Goal: Task Accomplishment & Management: Use online tool/utility

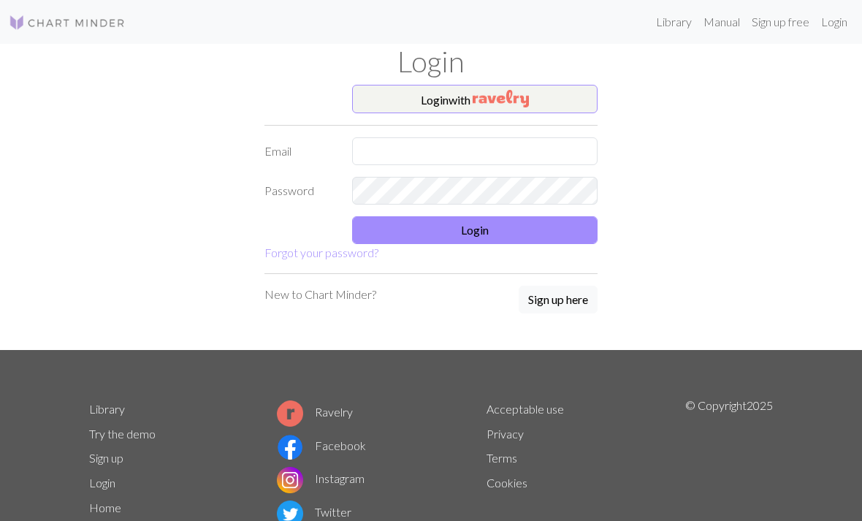
click at [554, 153] on input "text" at bounding box center [475, 151] width 246 height 28
type input "septemberchun@gmail.com"
click at [528, 224] on button "Login" at bounding box center [475, 230] width 246 height 28
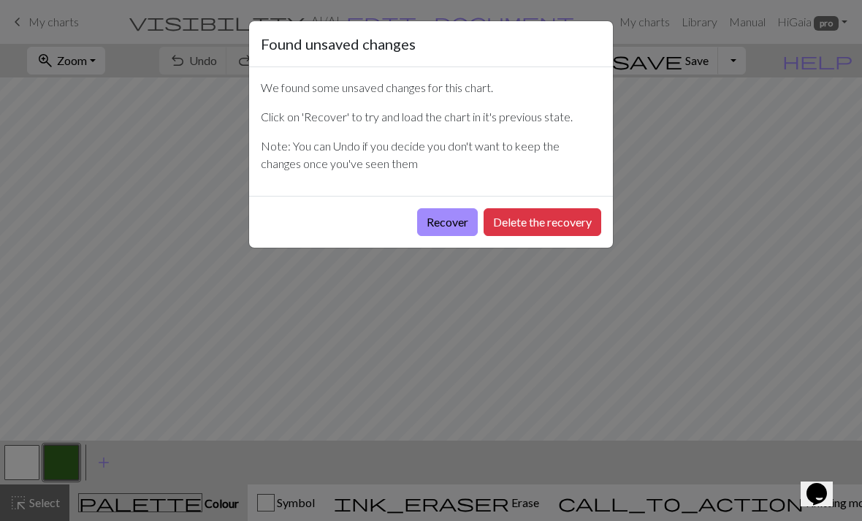
click at [453, 221] on button "Recover" at bounding box center [447, 222] width 61 height 28
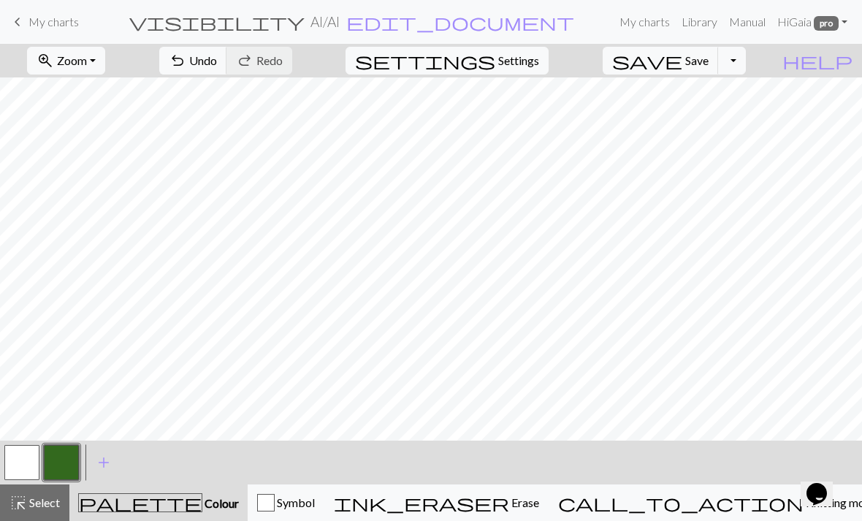
click at [707, 65] on button "save Save Save" at bounding box center [661, 61] width 116 height 28
click at [640, 29] on div "Chart saved" at bounding box center [431, 29] width 862 height 58
click at [647, 26] on link "My charts" at bounding box center [645, 21] width 62 height 29
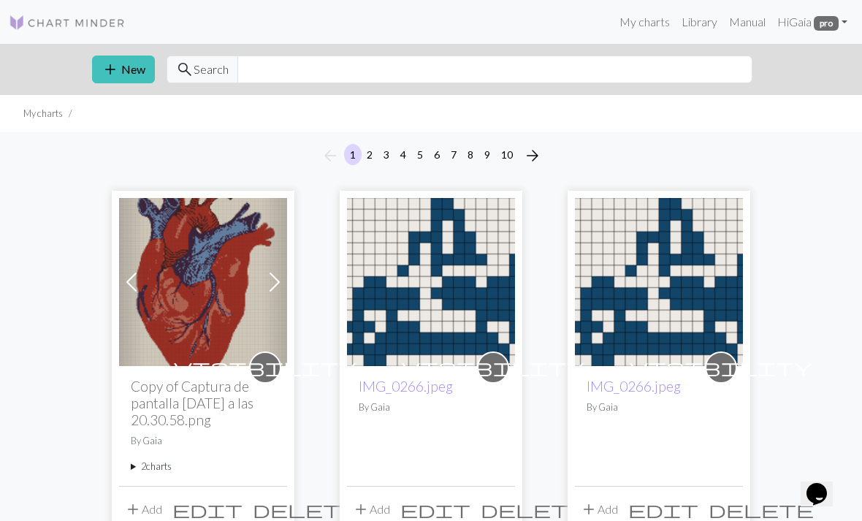
click at [117, 74] on span "add" at bounding box center [111, 69] width 18 height 20
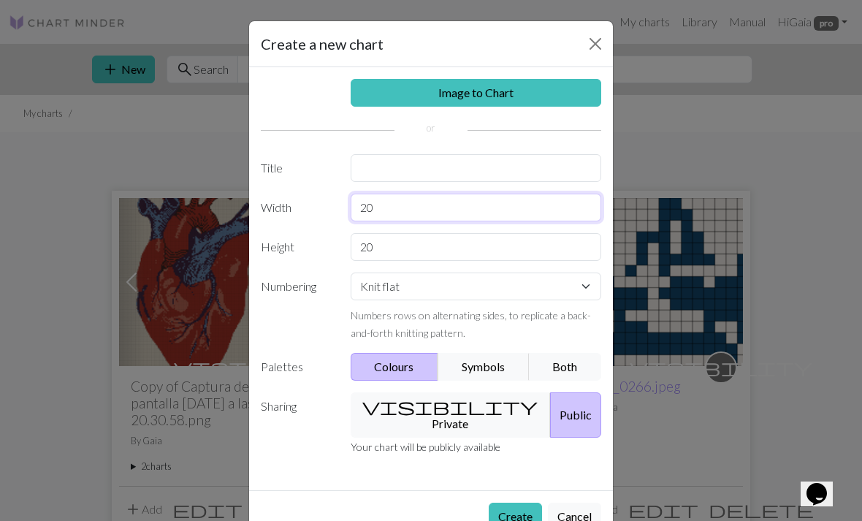
click at [511, 199] on input "20" at bounding box center [476, 208] width 251 height 28
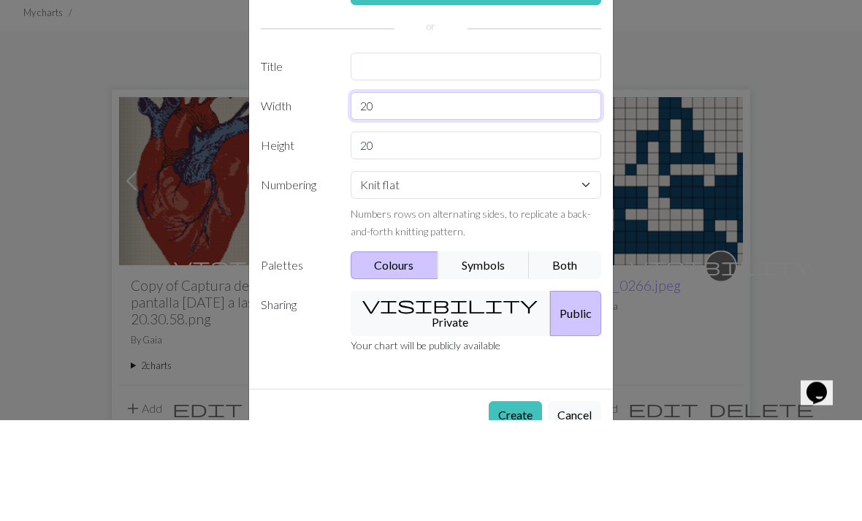
type input "2"
type input "50"
click at [408, 233] on input "20" at bounding box center [476, 247] width 251 height 28
type input "2"
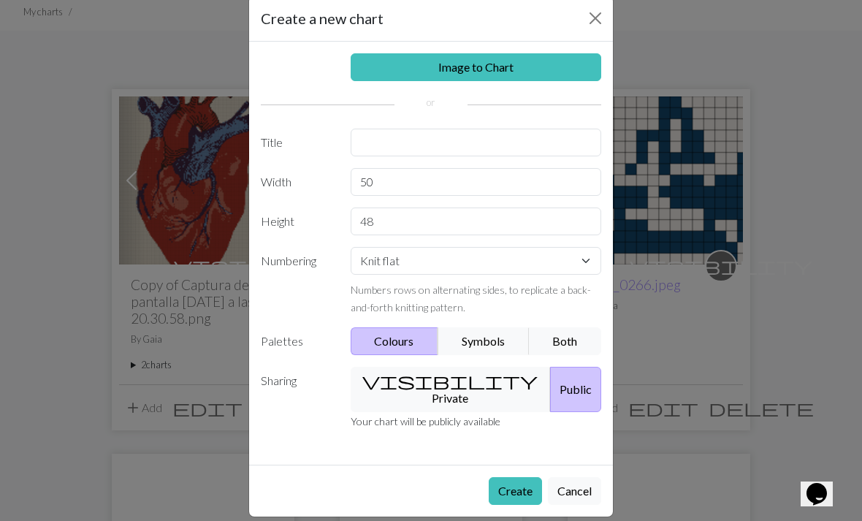
scroll to position [25, 0]
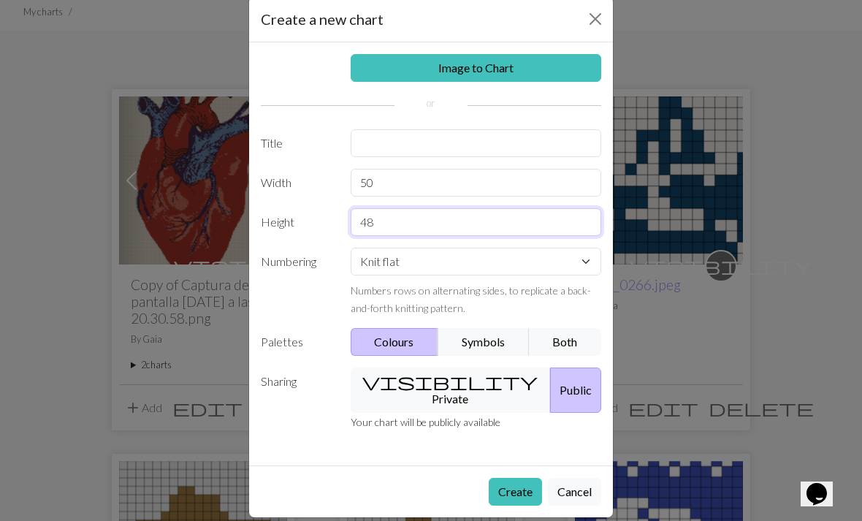
type input "48"
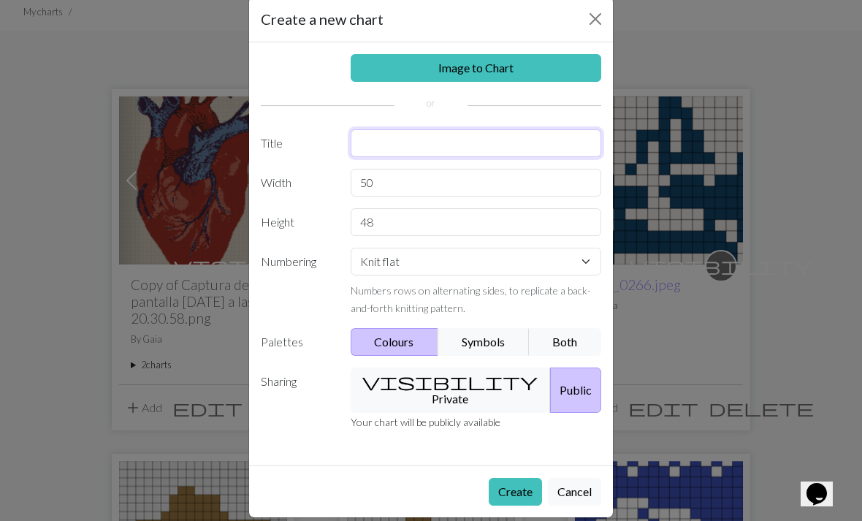
click at [478, 133] on input "text" at bounding box center [476, 143] width 251 height 28
type input "Late checkout club"
click at [448, 380] on button "visibility Private" at bounding box center [451, 390] width 201 height 45
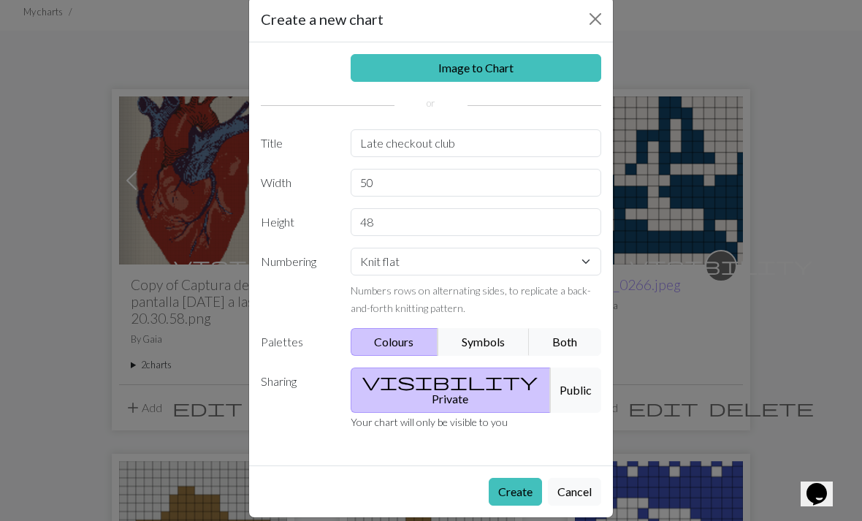
click at [512, 478] on button "Create" at bounding box center [515, 492] width 53 height 28
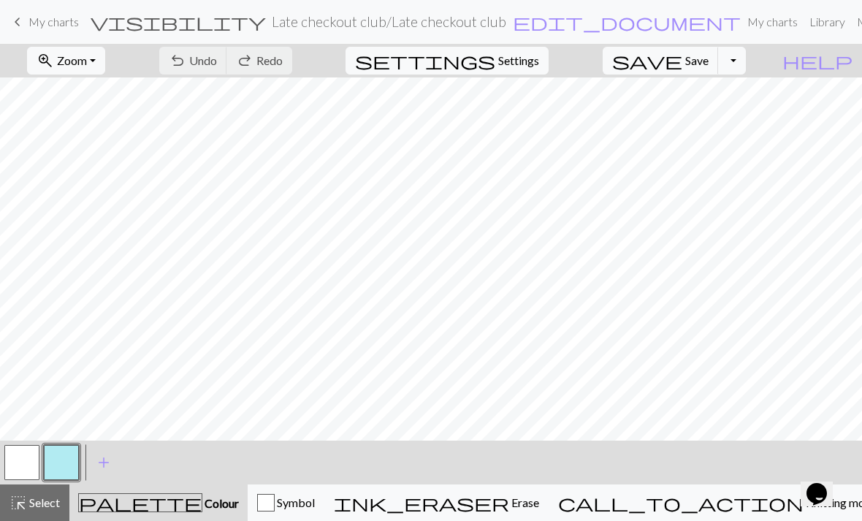
click at [105, 56] on button "zoom_in Zoom Zoom" at bounding box center [66, 61] width 78 height 28
click at [116, 96] on button "Fit all" at bounding box center [85, 92] width 115 height 23
click at [66, 468] on button "button" at bounding box center [61, 462] width 35 height 35
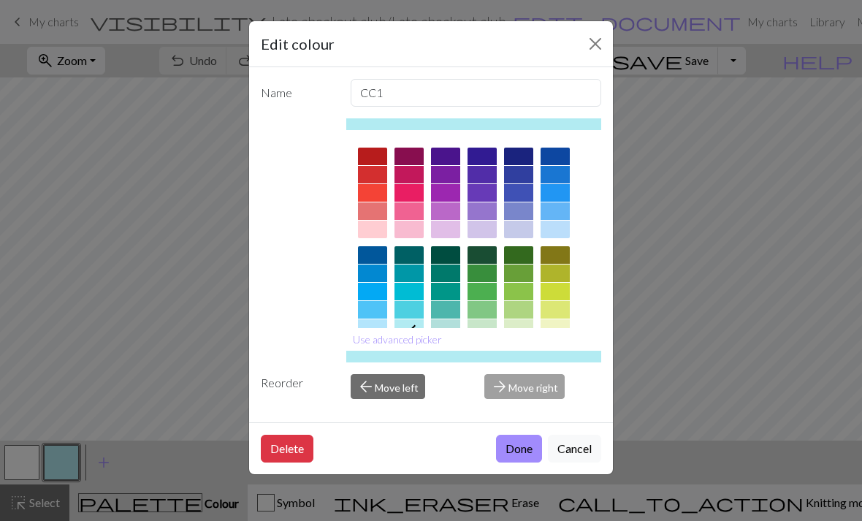
click at [446, 267] on div at bounding box center [445, 274] width 29 height 18
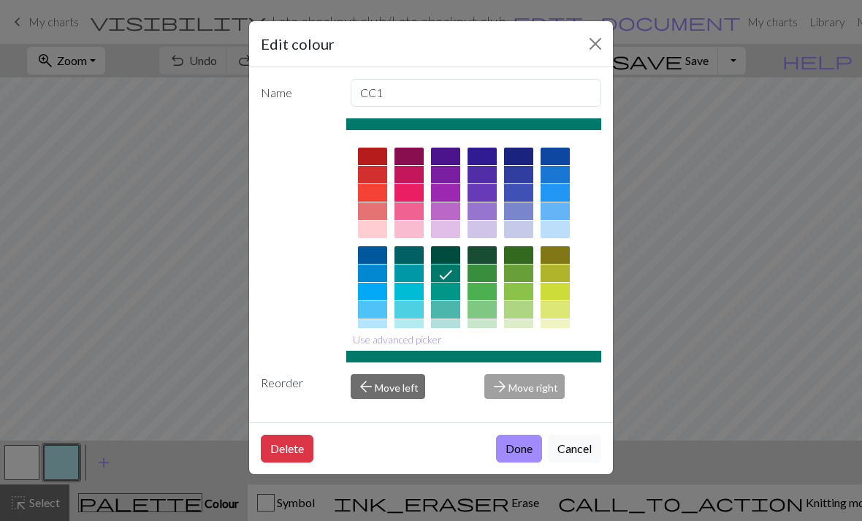
click at [511, 463] on button "Done" at bounding box center [519, 449] width 46 height 28
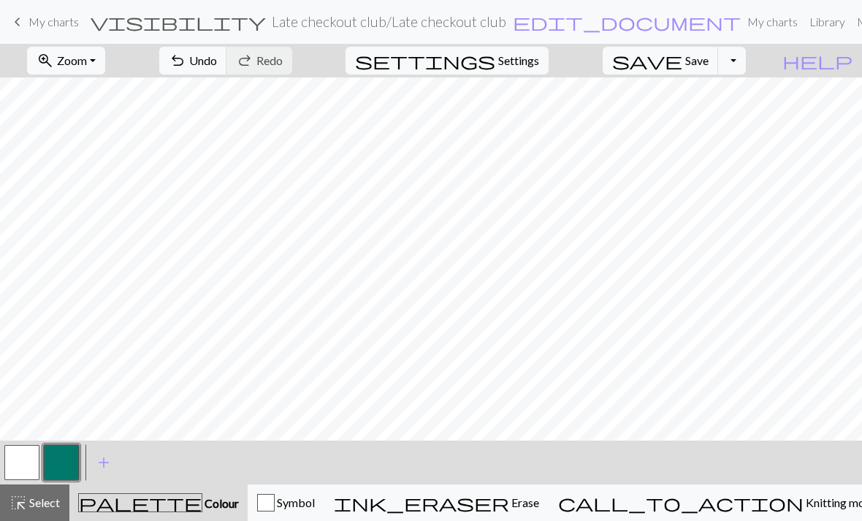
click at [87, 59] on span "Zoom" at bounding box center [72, 60] width 30 height 14
click at [86, 90] on button "Fit all" at bounding box center [85, 92] width 115 height 23
click at [217, 61] on span "Undo" at bounding box center [203, 60] width 28 height 14
click at [217, 64] on span "Undo" at bounding box center [203, 60] width 28 height 14
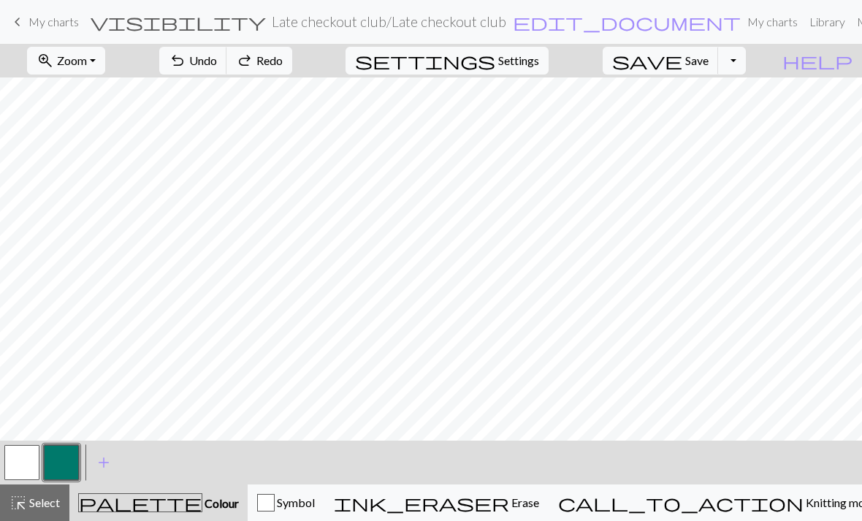
click at [217, 64] on span "Undo" at bounding box center [203, 60] width 28 height 14
click at [217, 67] on span "Undo" at bounding box center [203, 60] width 28 height 14
click at [217, 66] on span "Undo" at bounding box center [203, 60] width 28 height 14
click at [227, 72] on button "undo Undo Undo" at bounding box center [193, 61] width 68 height 28
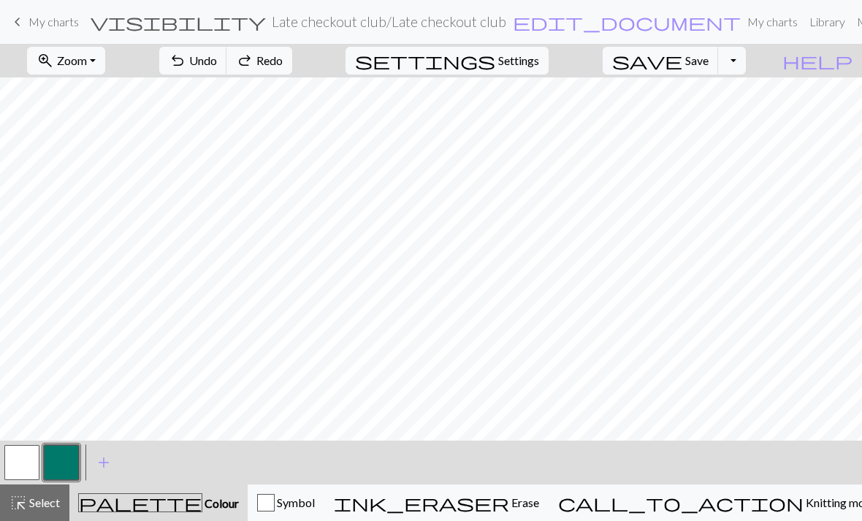
click at [227, 72] on button "undo Undo Undo" at bounding box center [193, 61] width 68 height 28
click at [217, 61] on span "Undo" at bounding box center [203, 60] width 28 height 14
click at [217, 62] on span "Undo" at bounding box center [203, 60] width 28 height 14
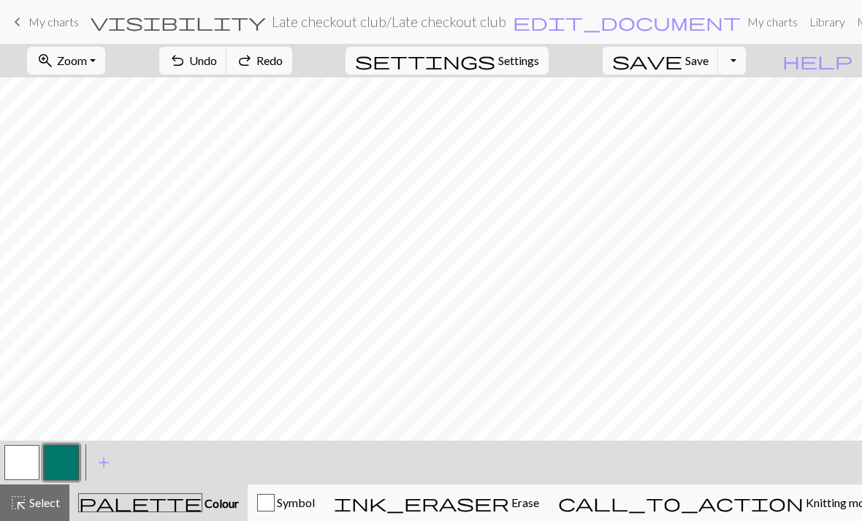
click at [227, 68] on button "undo Undo Undo" at bounding box center [193, 61] width 68 height 28
click at [29, 460] on button "button" at bounding box center [21, 462] width 35 height 35
click at [66, 458] on button "button" at bounding box center [61, 462] width 35 height 35
click at [31, 462] on button "button" at bounding box center [21, 462] width 35 height 35
click at [74, 459] on button "button" at bounding box center [61, 462] width 35 height 35
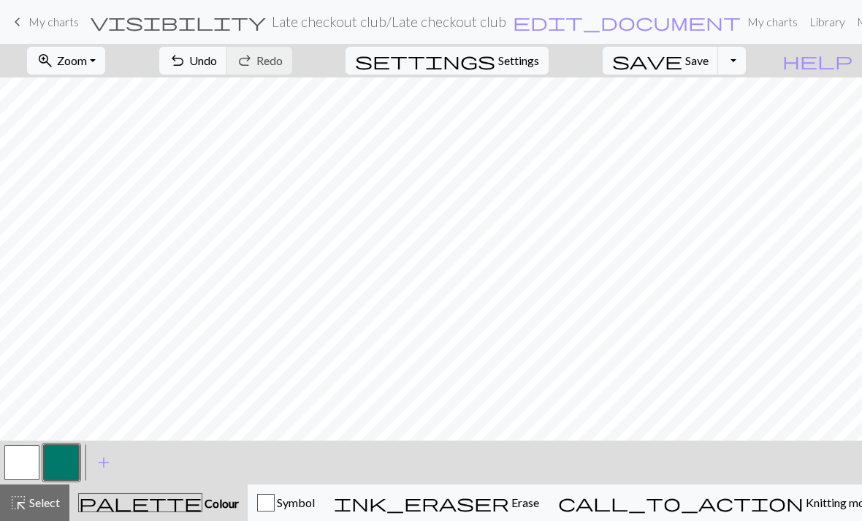
click at [29, 469] on button "button" at bounding box center [21, 462] width 35 height 35
click at [33, 468] on button "button" at bounding box center [21, 462] width 35 height 35
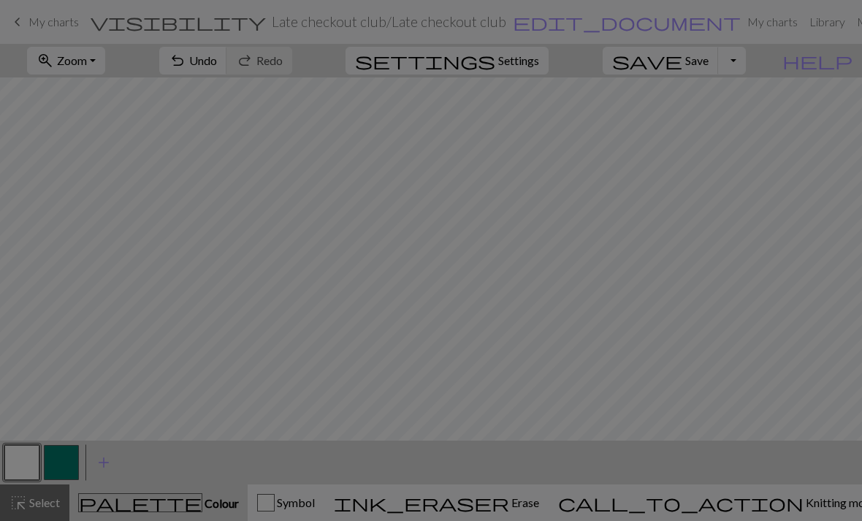
click at [77, 466] on div "Edit colour Name MC Use advanced picker Reorder arrow_back Move left arrow_forw…" at bounding box center [431, 260] width 862 height 521
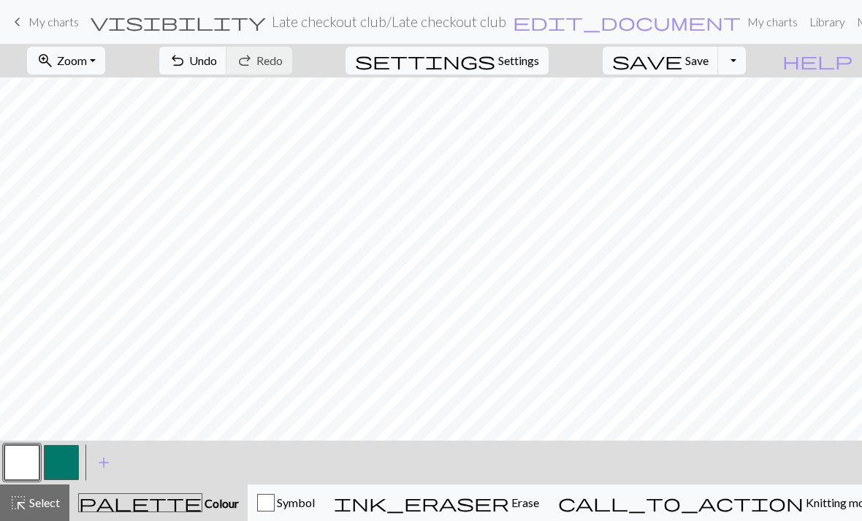
click at [69, 461] on button "button" at bounding box center [61, 462] width 35 height 35
click at [27, 445] on button "button" at bounding box center [21, 462] width 35 height 35
click at [67, 468] on button "button" at bounding box center [61, 462] width 35 height 35
click at [34, 468] on button "button" at bounding box center [21, 462] width 35 height 35
click at [54, 479] on button "button" at bounding box center [61, 462] width 35 height 35
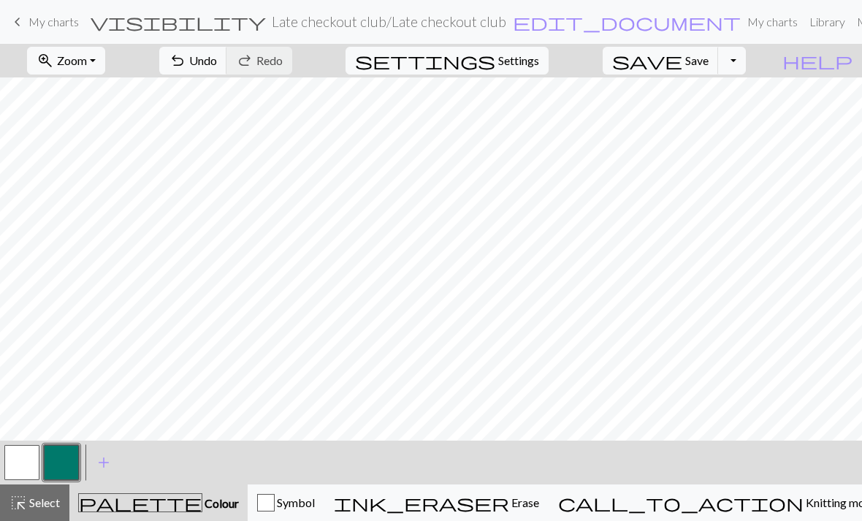
click at [26, 466] on button "button" at bounding box center [21, 462] width 35 height 35
click at [65, 456] on button "button" at bounding box center [61, 462] width 35 height 35
click at [217, 56] on span "Undo" at bounding box center [203, 60] width 28 height 14
click at [27, 453] on button "button" at bounding box center [21, 462] width 35 height 35
click at [63, 459] on button "button" at bounding box center [61, 462] width 35 height 35
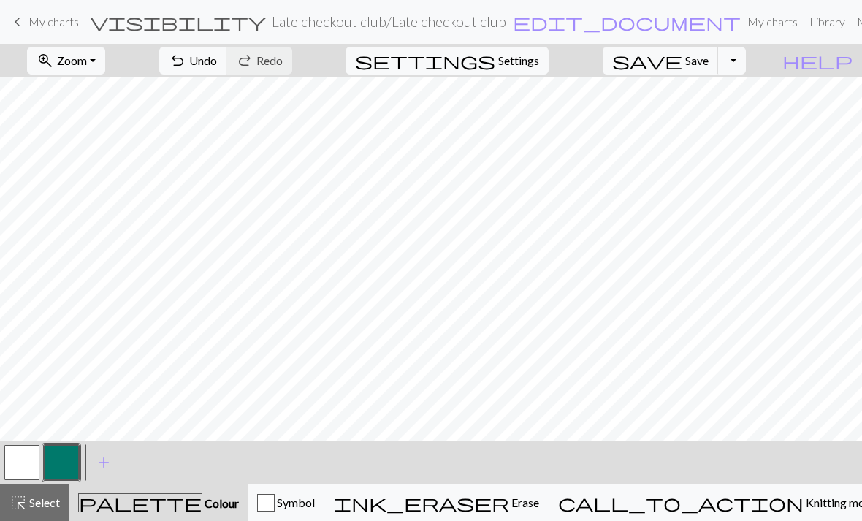
click at [39, 459] on button "button" at bounding box center [21, 462] width 35 height 35
click at [135, 455] on div "< > add Add a colour" at bounding box center [431, 463] width 862 height 44
click at [65, 447] on button "button" at bounding box center [61, 462] width 35 height 35
click at [65, 467] on button "button" at bounding box center [61, 462] width 35 height 35
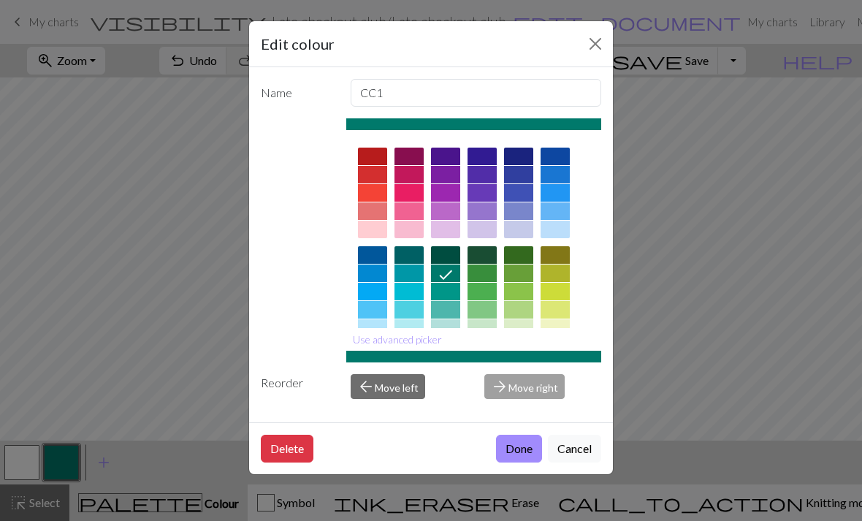
click at [591, 51] on button "Close" at bounding box center [595, 43] width 23 height 23
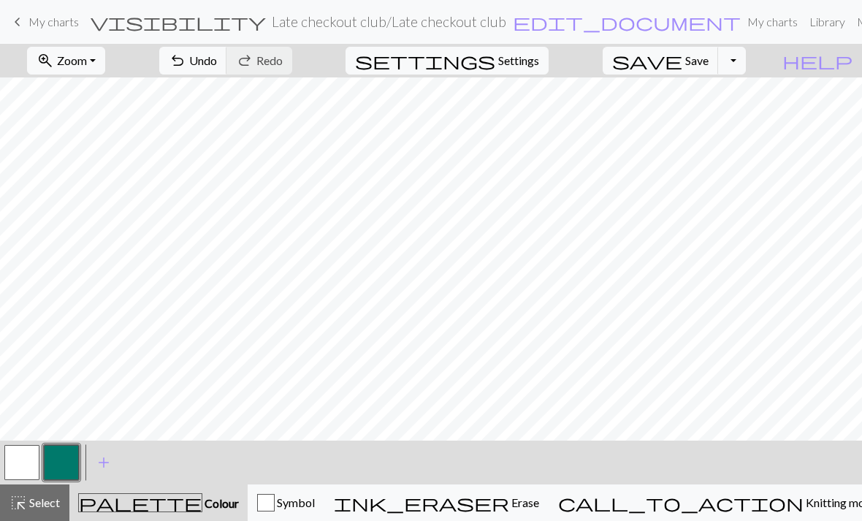
click at [227, 71] on button "undo Undo Undo" at bounding box center [193, 61] width 68 height 28
click at [217, 64] on span "Undo" at bounding box center [203, 60] width 28 height 14
click at [227, 69] on button "undo Undo Undo" at bounding box center [193, 61] width 68 height 28
click at [29, 459] on button "button" at bounding box center [21, 462] width 35 height 35
click at [65, 460] on button "button" at bounding box center [61, 462] width 35 height 35
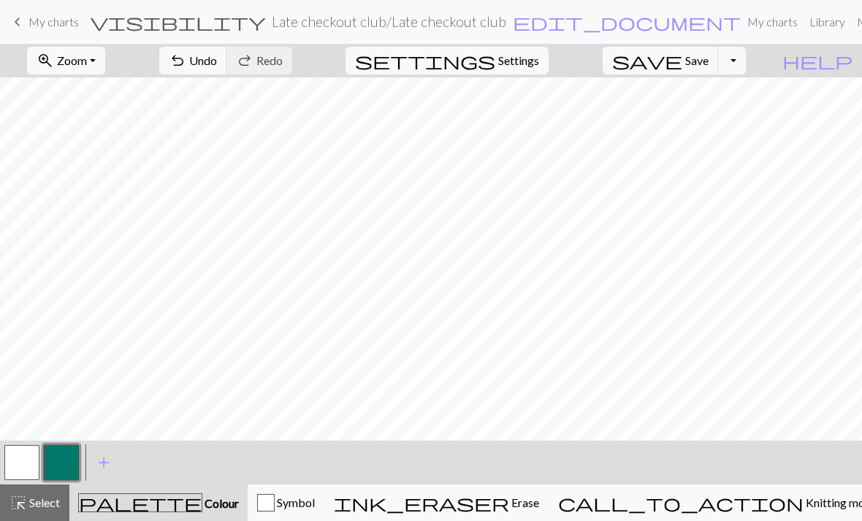
click at [23, 459] on button "button" at bounding box center [21, 462] width 35 height 35
click at [62, 459] on button "button" at bounding box center [61, 462] width 35 height 35
click at [31, 460] on button "button" at bounding box center [21, 462] width 35 height 35
click at [66, 459] on button "button" at bounding box center [61, 462] width 35 height 35
click at [217, 61] on span "Undo" at bounding box center [203, 60] width 28 height 14
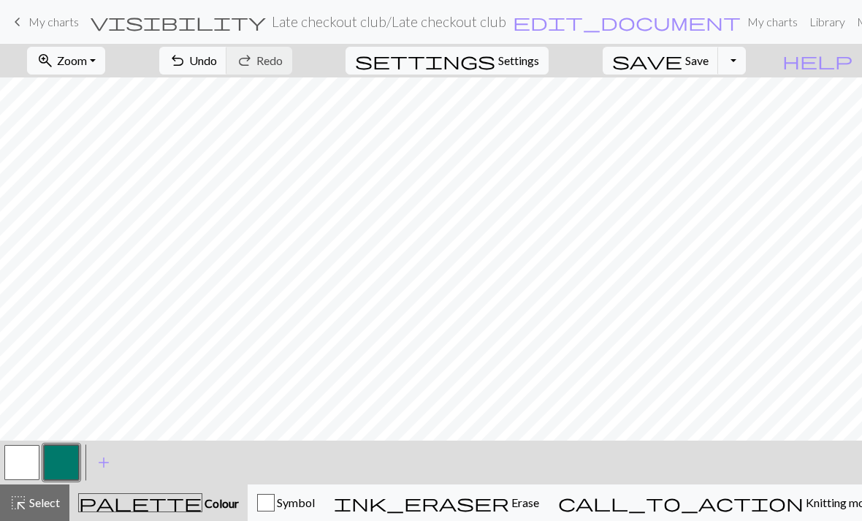
click at [21, 460] on button "button" at bounding box center [21, 462] width 35 height 35
click at [47, 458] on button "button" at bounding box center [61, 462] width 35 height 35
click at [15, 468] on button "button" at bounding box center [21, 462] width 35 height 35
click at [76, 458] on button "button" at bounding box center [61, 462] width 35 height 35
click at [20, 453] on button "button" at bounding box center [21, 462] width 35 height 35
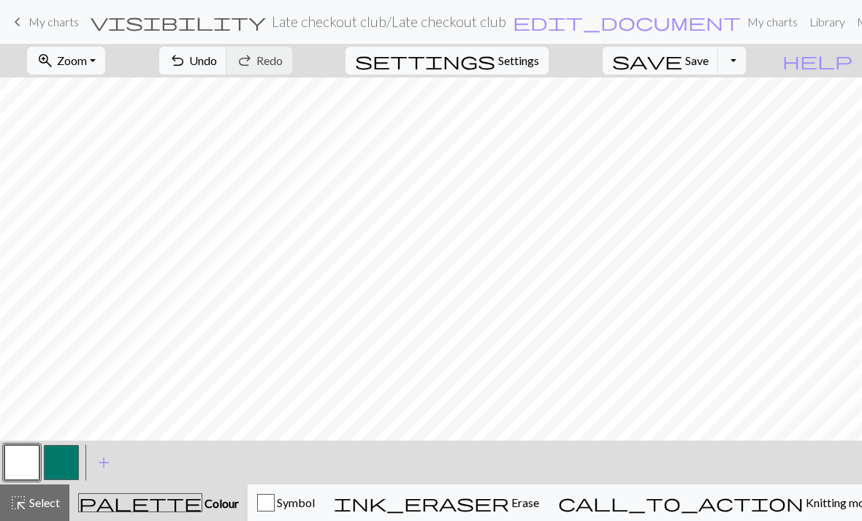
click at [62, 464] on button "button" at bounding box center [61, 462] width 35 height 35
click at [21, 472] on button "button" at bounding box center [21, 462] width 35 height 35
click at [65, 467] on button "button" at bounding box center [61, 462] width 35 height 35
click at [22, 467] on button "button" at bounding box center [21, 462] width 35 height 35
click at [64, 468] on button "button" at bounding box center [61, 462] width 35 height 35
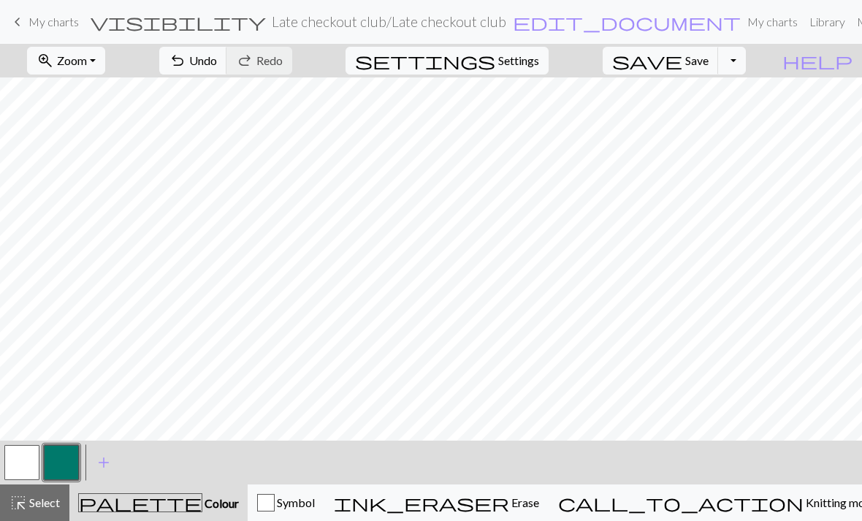
click at [25, 464] on button "button" at bounding box center [21, 462] width 35 height 35
click at [55, 474] on button "button" at bounding box center [61, 462] width 35 height 35
click at [227, 70] on button "undo Undo Undo" at bounding box center [193, 61] width 68 height 28
click at [217, 65] on span "Undo" at bounding box center [203, 60] width 28 height 14
click at [31, 460] on button "button" at bounding box center [21, 462] width 35 height 35
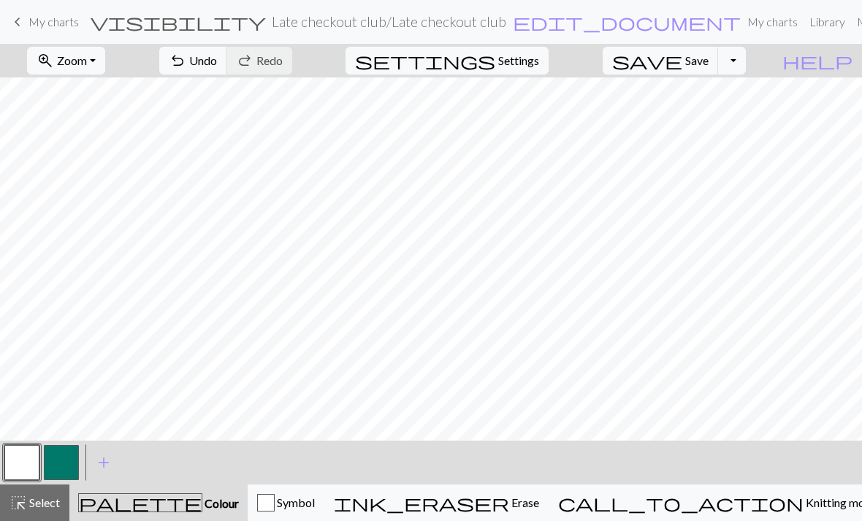
click at [68, 459] on button "button" at bounding box center [61, 462] width 35 height 35
click at [709, 58] on span "Save" at bounding box center [697, 60] width 23 height 14
click at [227, 67] on button "undo Undo Undo" at bounding box center [193, 61] width 68 height 28
click at [186, 56] on span "undo" at bounding box center [178, 60] width 18 height 20
click at [227, 58] on button "undo Undo Undo" at bounding box center [193, 61] width 68 height 28
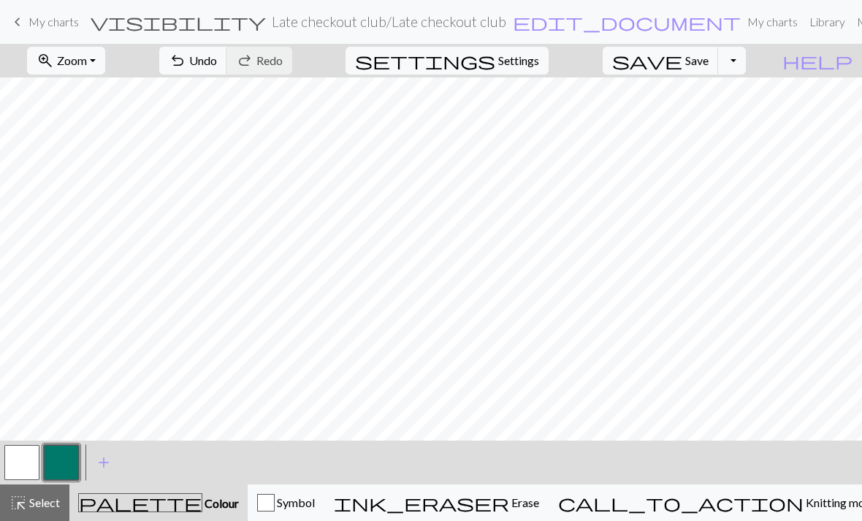
click at [227, 72] on button "undo Undo Undo" at bounding box center [193, 61] width 68 height 28
click at [217, 55] on span "Undo" at bounding box center [203, 60] width 28 height 14
click at [186, 63] on span "undo" at bounding box center [178, 60] width 18 height 20
click at [217, 56] on span "Undo" at bounding box center [203, 60] width 28 height 14
click at [217, 58] on span "Undo" at bounding box center [203, 60] width 28 height 14
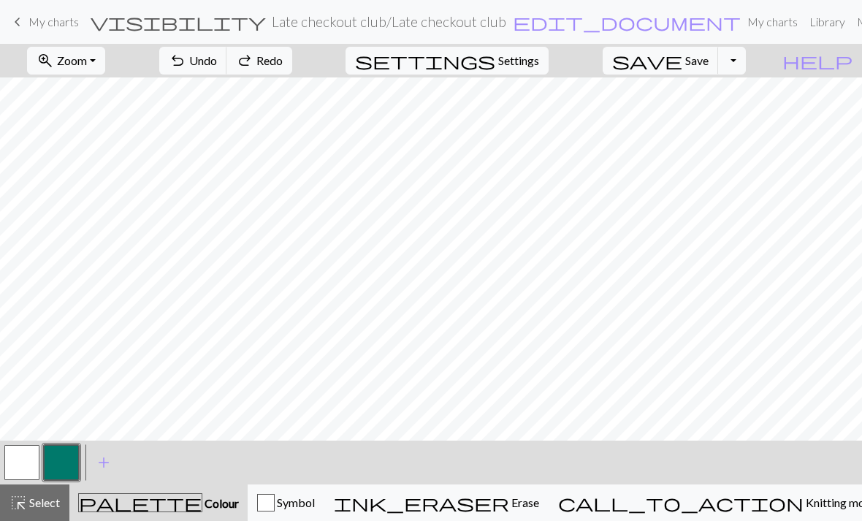
click at [227, 71] on button "undo Undo Undo" at bounding box center [193, 61] width 68 height 28
click at [217, 64] on span "Undo" at bounding box center [203, 60] width 28 height 14
click at [20, 463] on button "button" at bounding box center [21, 462] width 35 height 35
click at [26, 459] on button "button" at bounding box center [21, 462] width 35 height 35
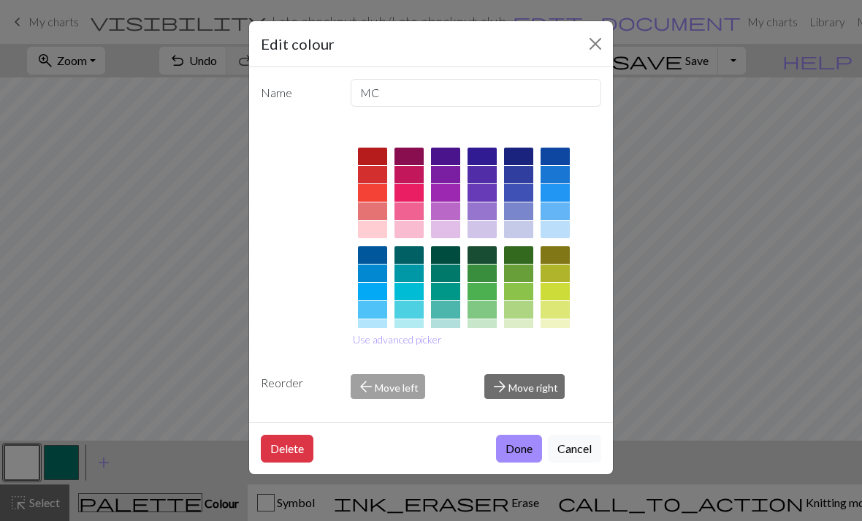
click at [596, 46] on button "Close" at bounding box center [595, 43] width 23 height 23
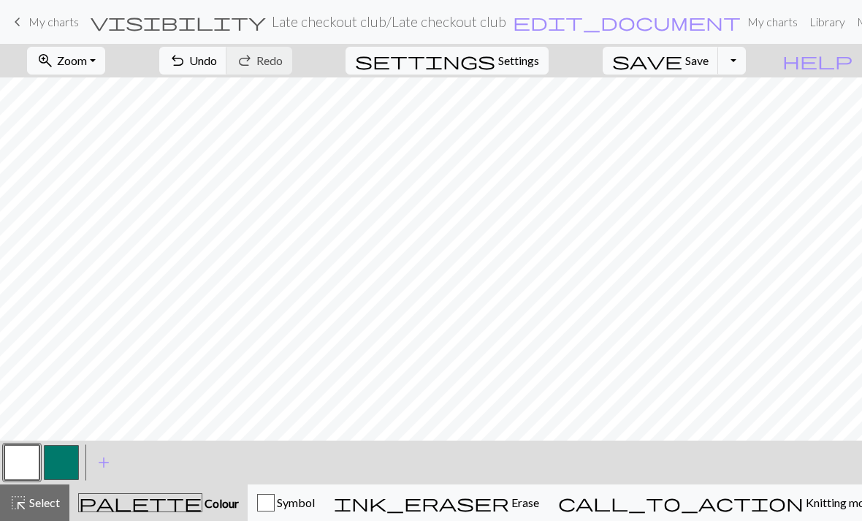
click at [64, 455] on button "button" at bounding box center [61, 462] width 35 height 35
click at [217, 57] on span "Undo" at bounding box center [203, 60] width 28 height 14
click at [217, 61] on span "Undo" at bounding box center [203, 60] width 28 height 14
click at [227, 69] on button "undo Undo Undo" at bounding box center [193, 61] width 68 height 28
click at [16, 464] on button "button" at bounding box center [21, 462] width 35 height 35
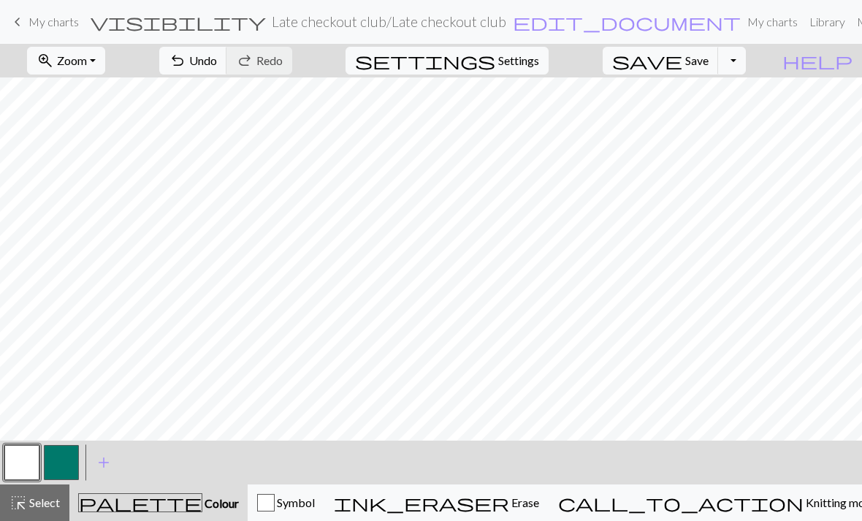
click at [64, 460] on button "button" at bounding box center [61, 462] width 35 height 35
click at [36, 466] on button "button" at bounding box center [21, 462] width 35 height 35
click at [72, 467] on button "button" at bounding box center [61, 462] width 35 height 35
click at [25, 456] on button "button" at bounding box center [21, 462] width 35 height 35
click at [66, 463] on button "button" at bounding box center [61, 462] width 35 height 35
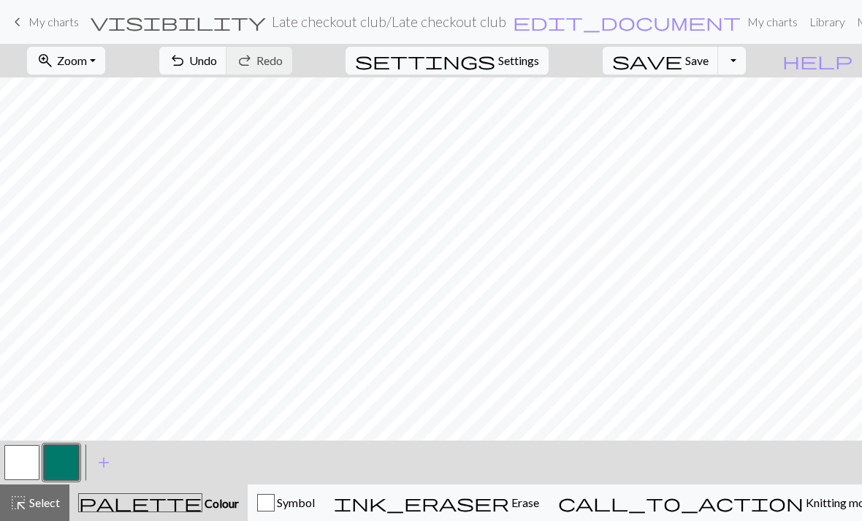
click at [28, 474] on button "button" at bounding box center [21, 462] width 35 height 35
click at [76, 457] on button "button" at bounding box center [61, 462] width 35 height 35
click at [227, 56] on button "undo Undo Undo" at bounding box center [193, 61] width 68 height 28
click at [186, 65] on span "undo" at bounding box center [178, 60] width 18 height 20
click at [24, 471] on button "button" at bounding box center [21, 462] width 35 height 35
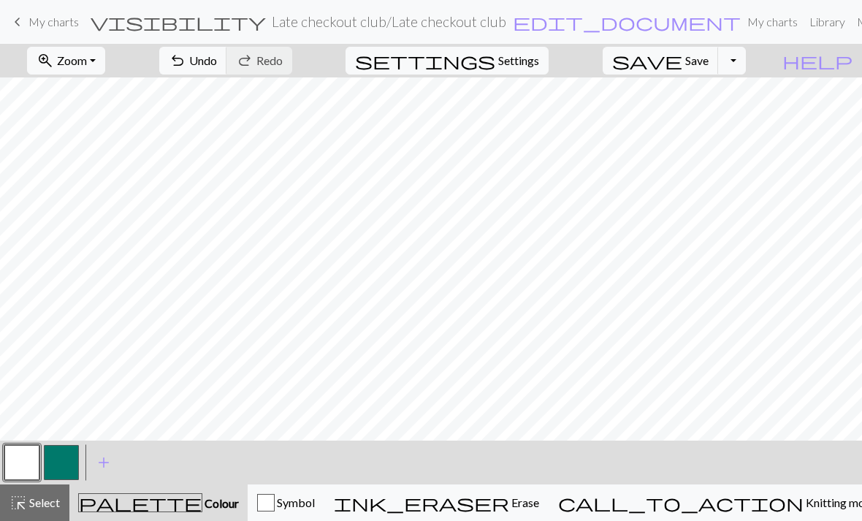
click at [50, 461] on button "button" at bounding box center [61, 462] width 35 height 35
click at [36, 451] on button "button" at bounding box center [21, 462] width 35 height 35
click at [37, 455] on button "button" at bounding box center [21, 462] width 35 height 35
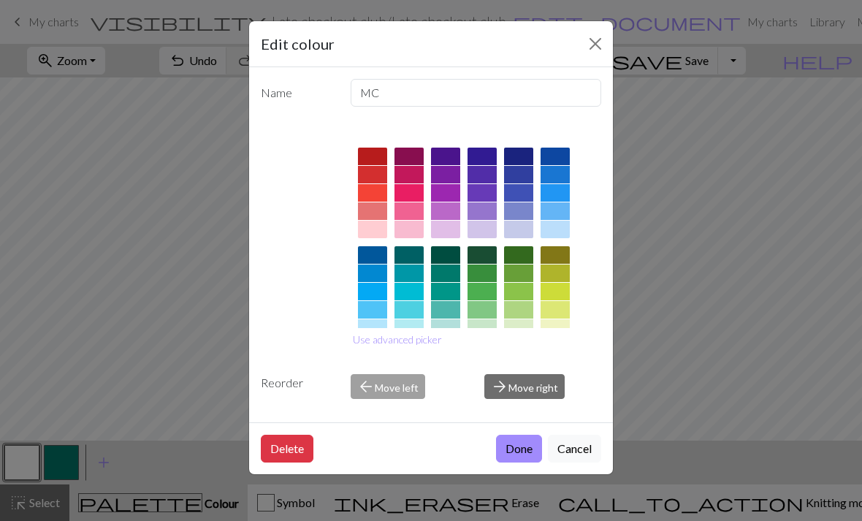
click at [586, 43] on button "Close" at bounding box center [595, 43] width 23 height 23
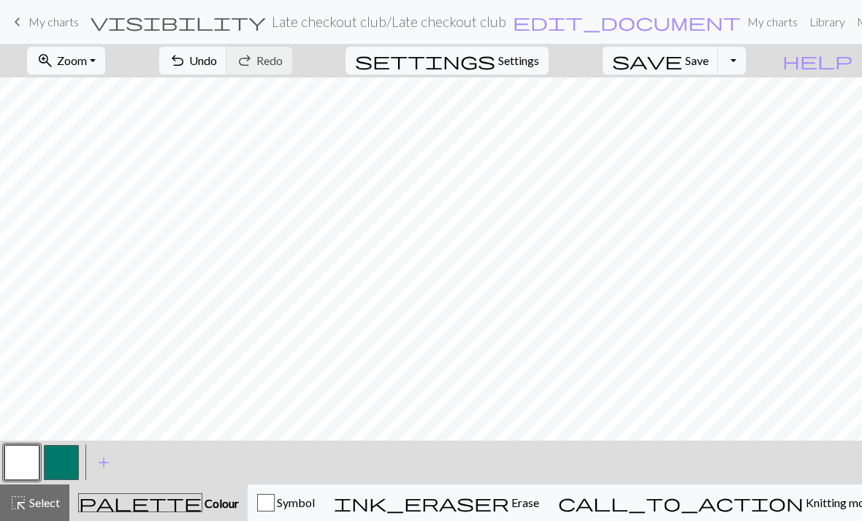
click at [67, 458] on button "button" at bounding box center [61, 462] width 35 height 35
click at [217, 61] on span "Undo" at bounding box center [203, 60] width 28 height 14
click at [217, 59] on span "Undo" at bounding box center [203, 60] width 28 height 14
click at [217, 54] on span "Undo" at bounding box center [203, 60] width 28 height 14
